Goal: Transaction & Acquisition: Book appointment/travel/reservation

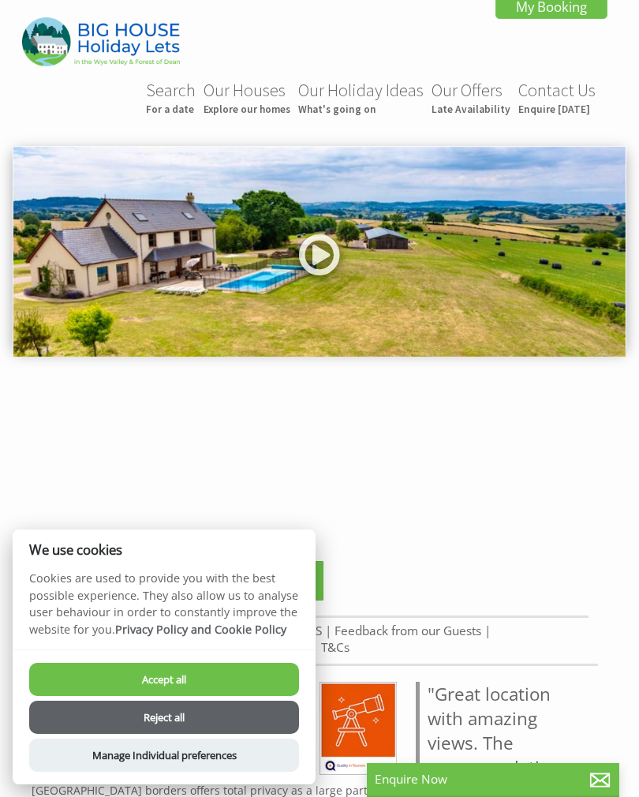
click at [193, 721] on button "Reject all" at bounding box center [164, 717] width 270 height 33
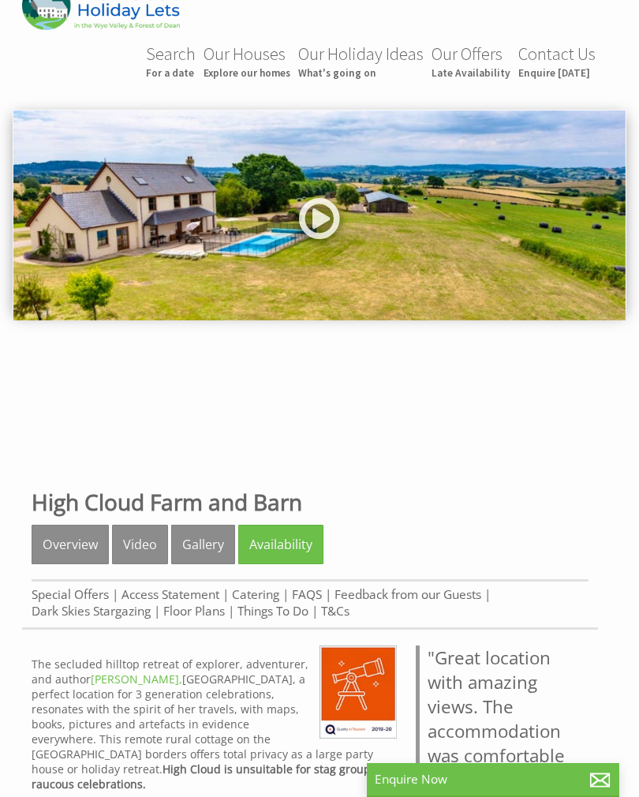
scroll to position [36, 0]
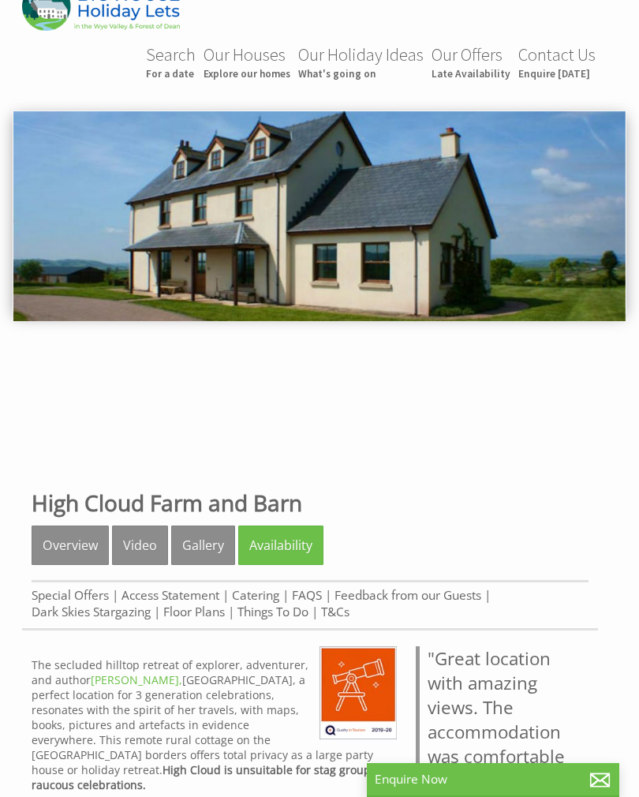
click at [70, 558] on link "Overview" at bounding box center [70, 545] width 77 height 39
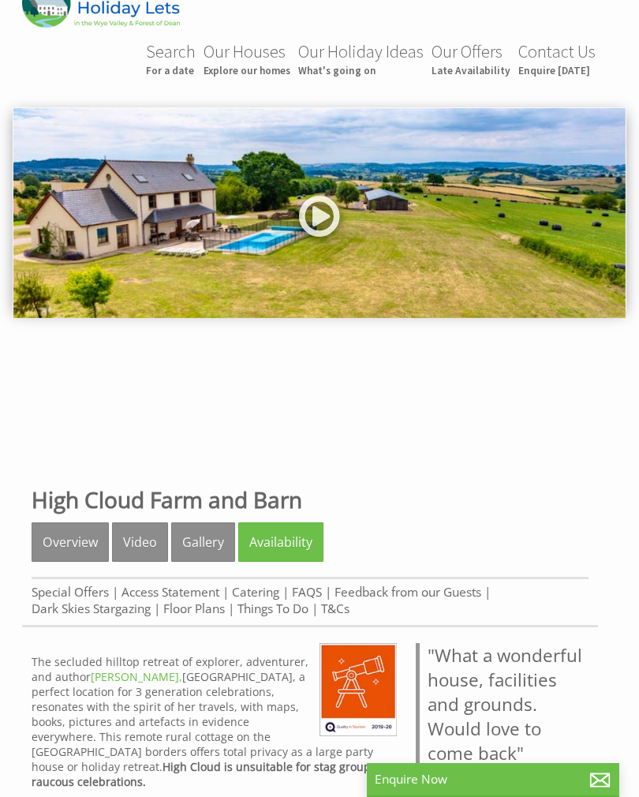
scroll to position [69, 0]
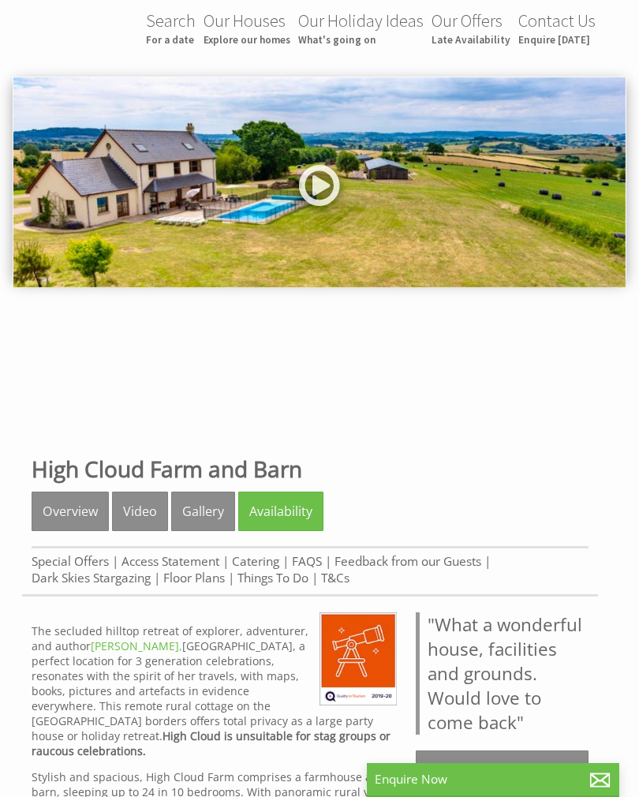
click at [201, 515] on link "Gallery" at bounding box center [203, 511] width 64 height 39
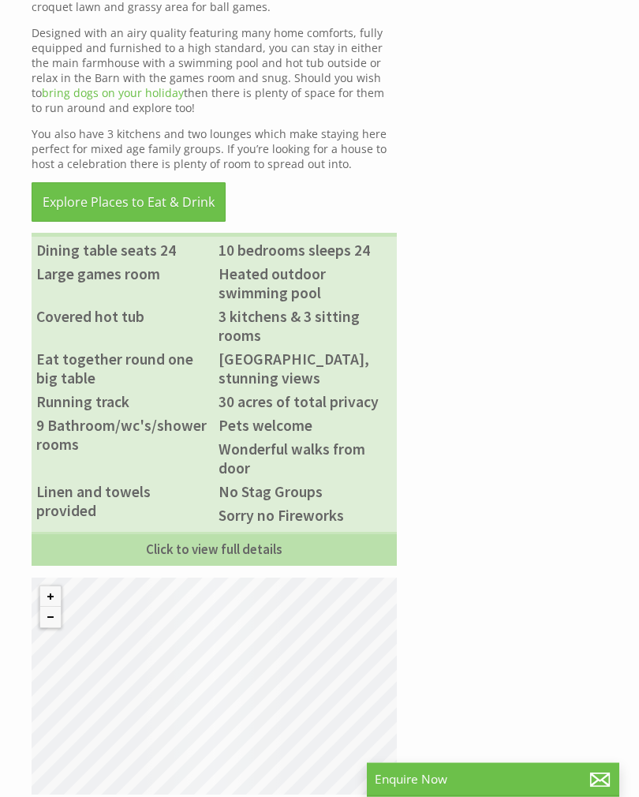
scroll to position [1046, 0]
click at [578, 502] on div "Properties High Cloud Farm and Barn Overview Video Gallery Availability Special…" at bounding box center [310, 132] width 576 height 1325
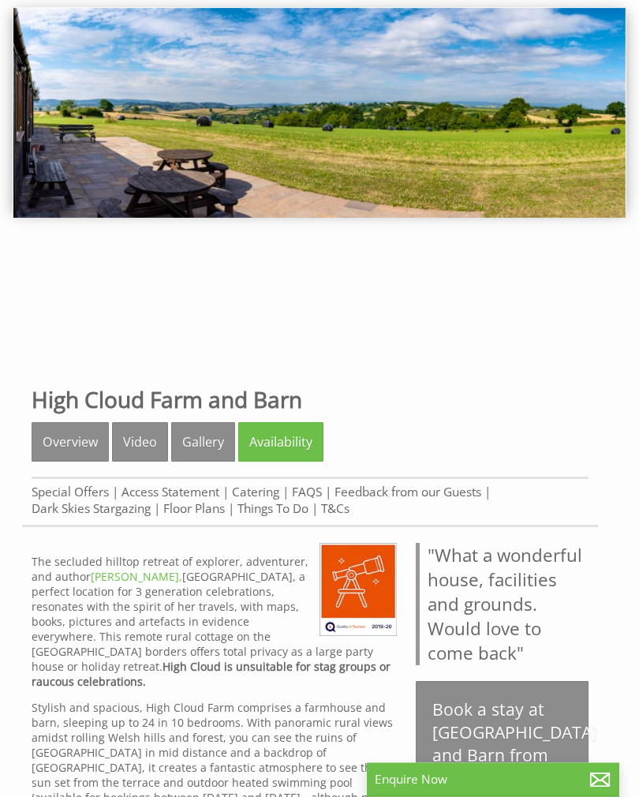
scroll to position [0, 0]
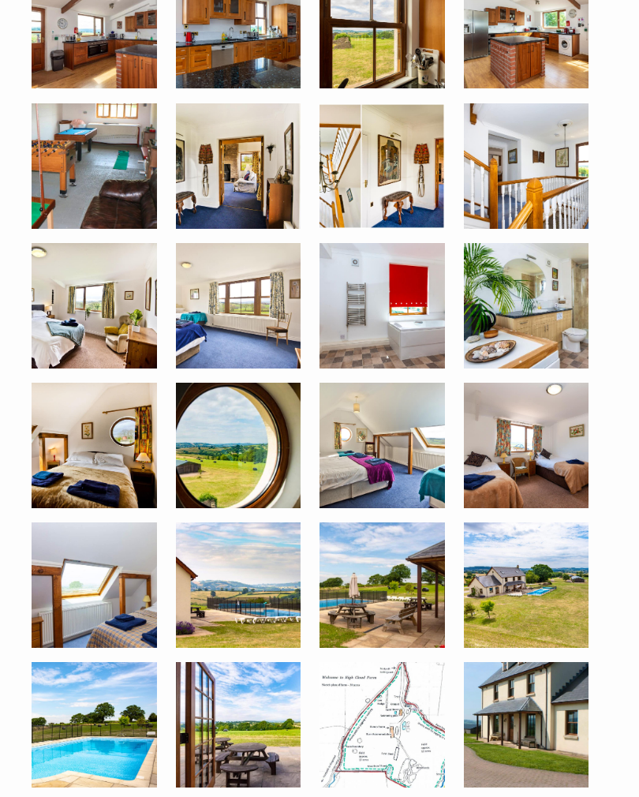
scroll to position [1416, 0]
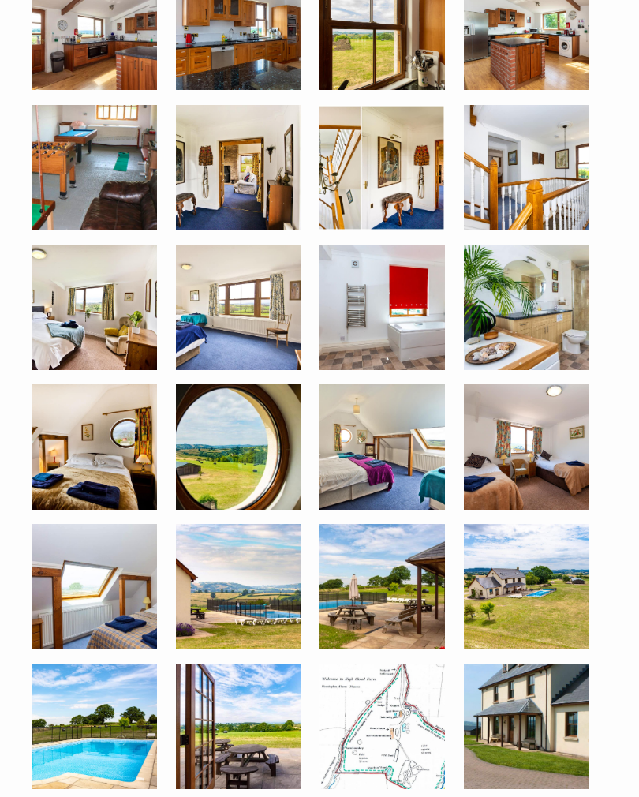
click at [74, 466] on img at bounding box center [94, 446] width 125 height 125
